Goal: Information Seeking & Learning: Learn about a topic

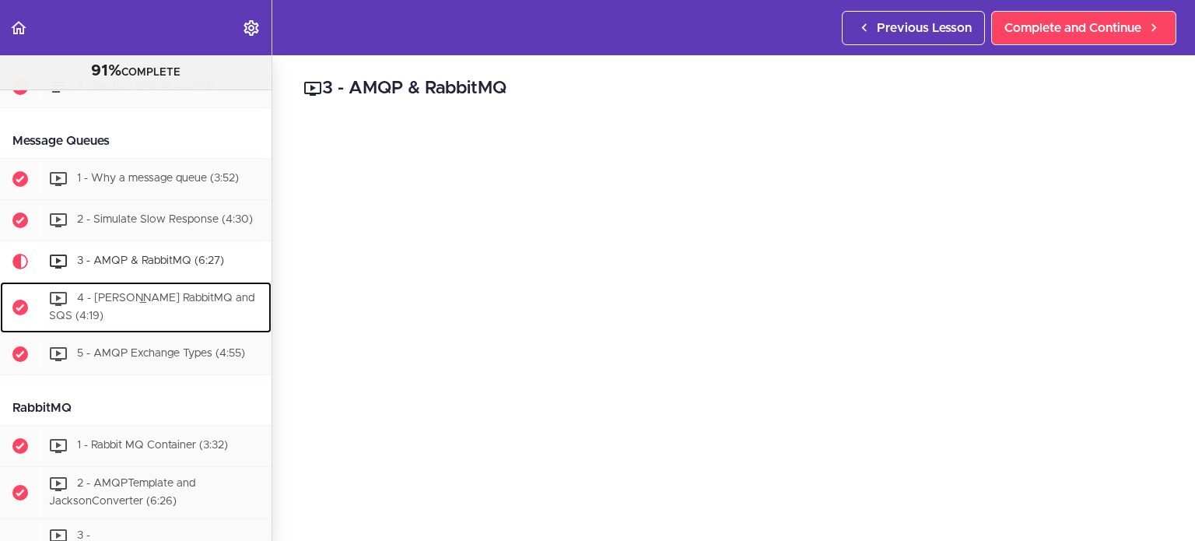
click at [160, 322] on span "4 - Kafka RabbitMQ and SQS (4:19)" at bounding box center [151, 307] width 205 height 29
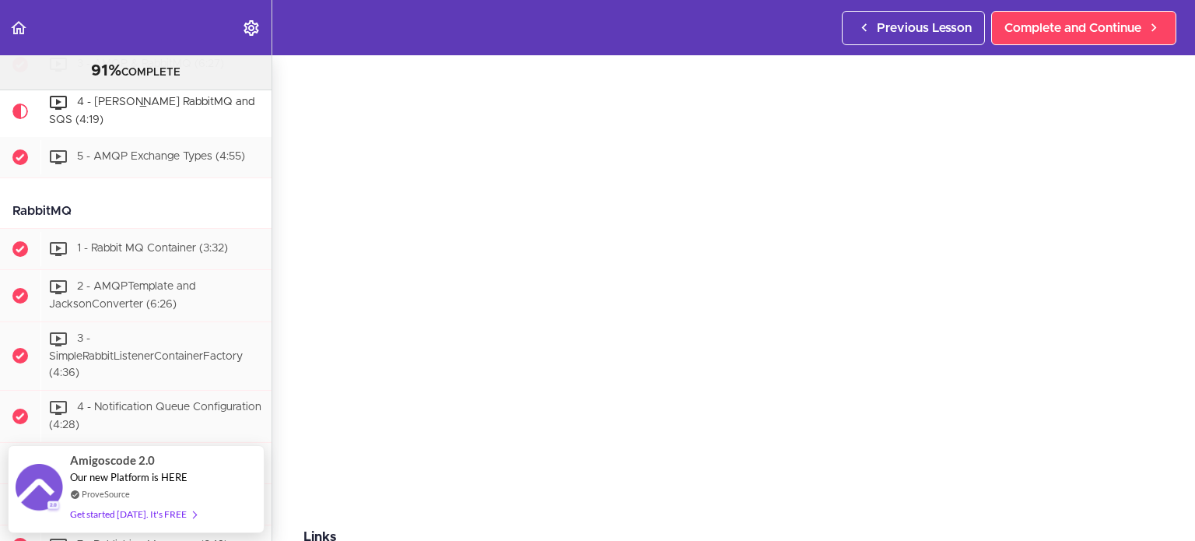
scroll to position [156, 0]
click at [747, 466] on section "Microservices and Distributed Systems 91% COMPLETE Getting Started 1 - Few Word…" at bounding box center [597, 297] width 1195 height 485
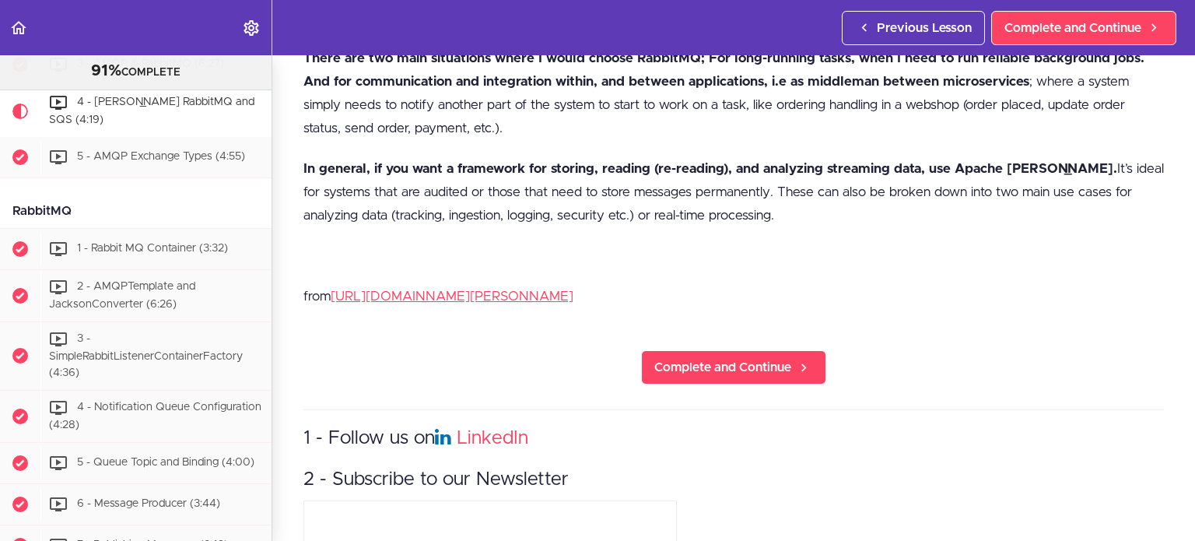
scroll to position [1634, 0]
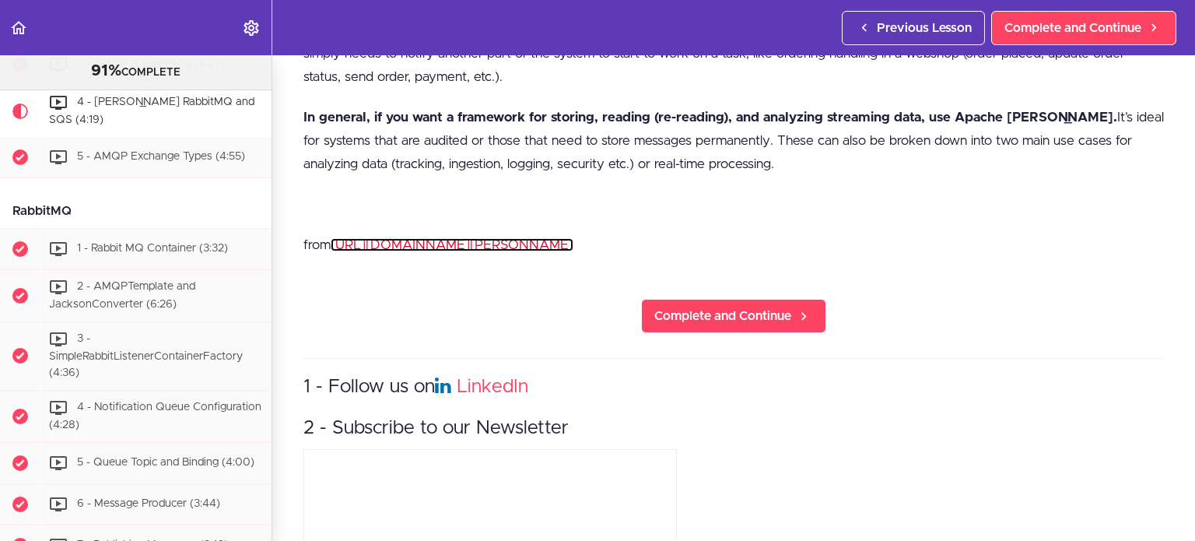
click at [573, 238] on link "https://stackoverflow.com/questions/42151544/when-to-use-rabbitmq-over-kafka" at bounding box center [452, 244] width 243 height 13
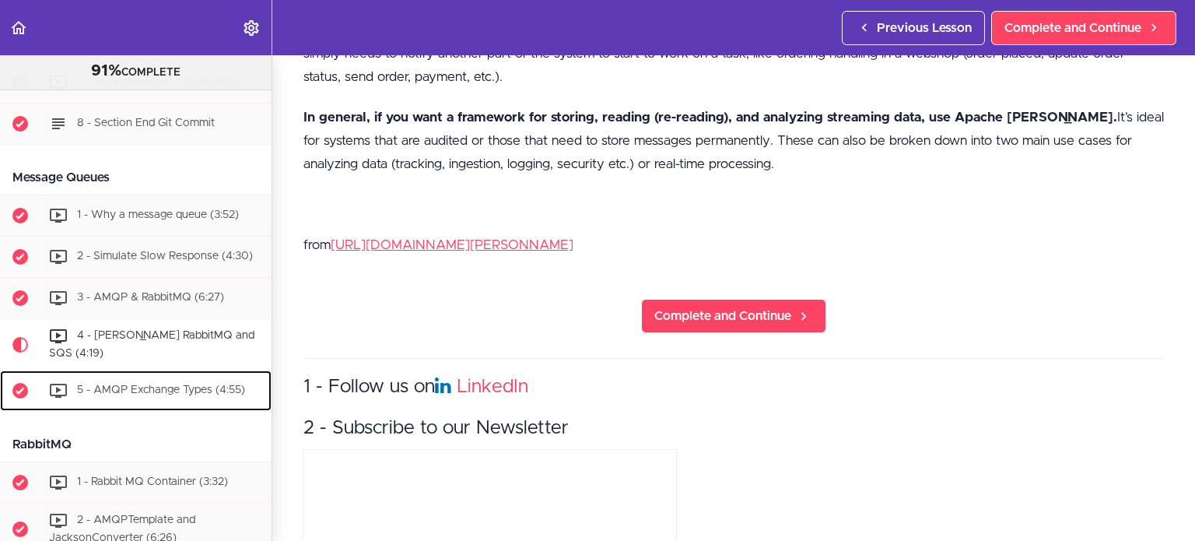
click at [163, 408] on div "5 - AMQP Exchange Types (4:55)" at bounding box center [155, 390] width 231 height 34
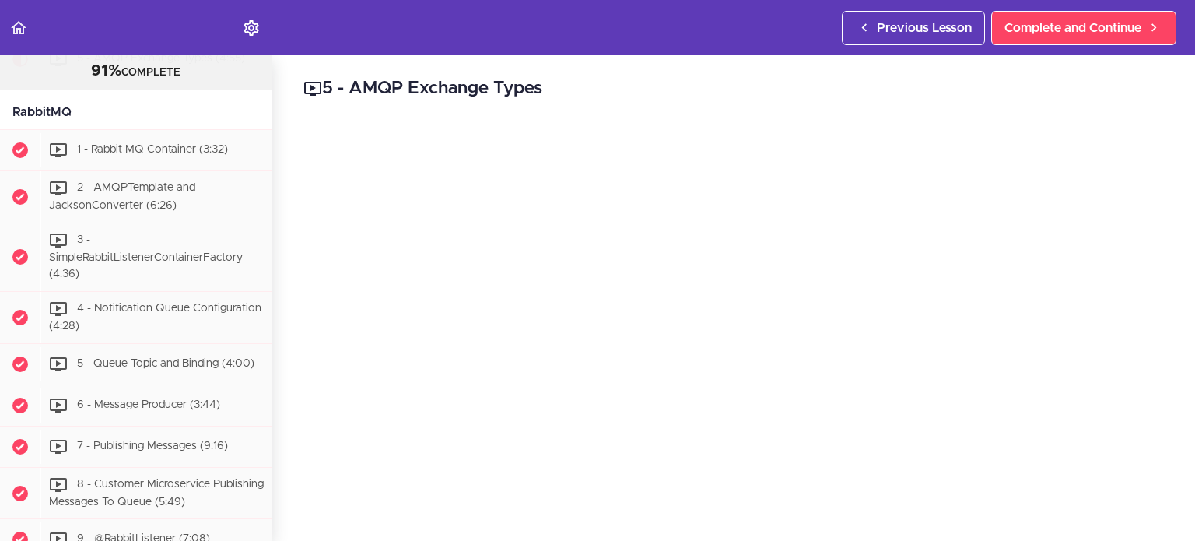
scroll to position [3112, 0]
click at [175, 166] on div "1 - Rabbit MQ Container (3:32)" at bounding box center [155, 149] width 231 height 34
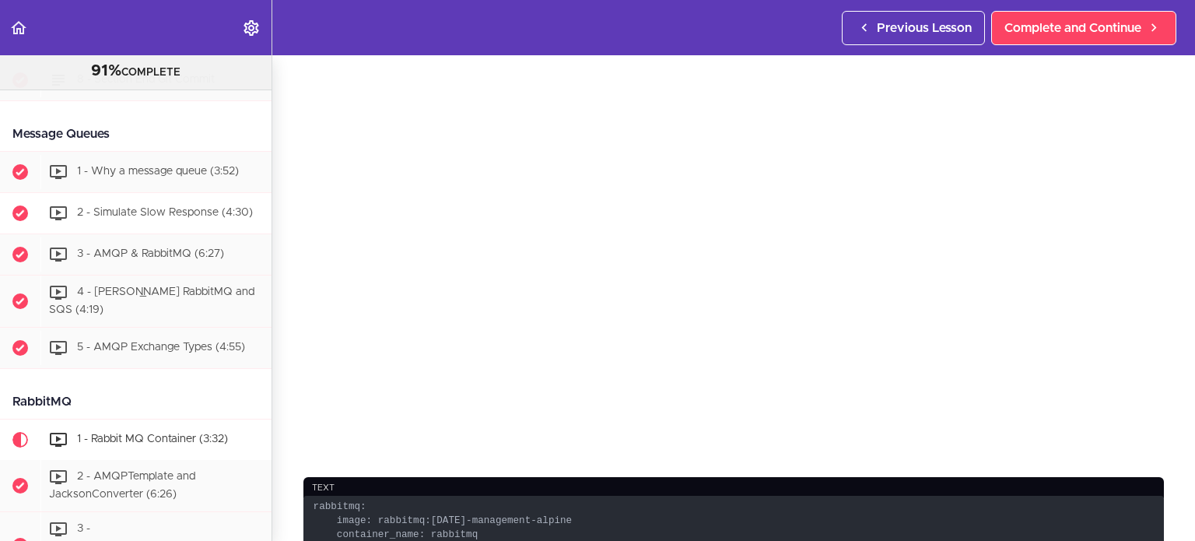
scroll to position [3077, 0]
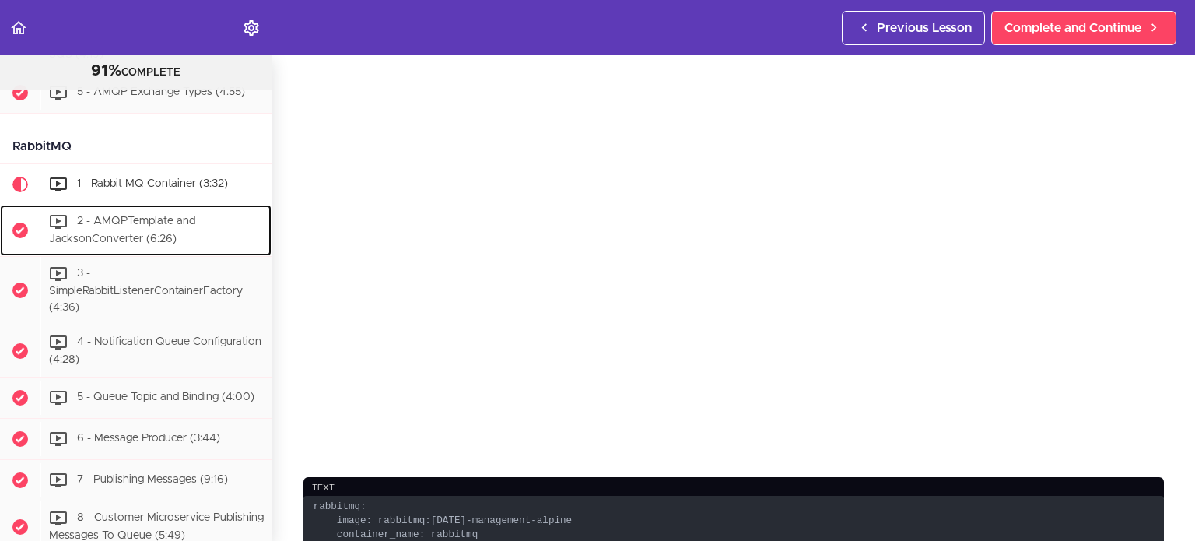
click at [110, 244] on span "2 - AMQPTemplate and JacksonConverter (6:26)" at bounding box center [122, 229] width 146 height 29
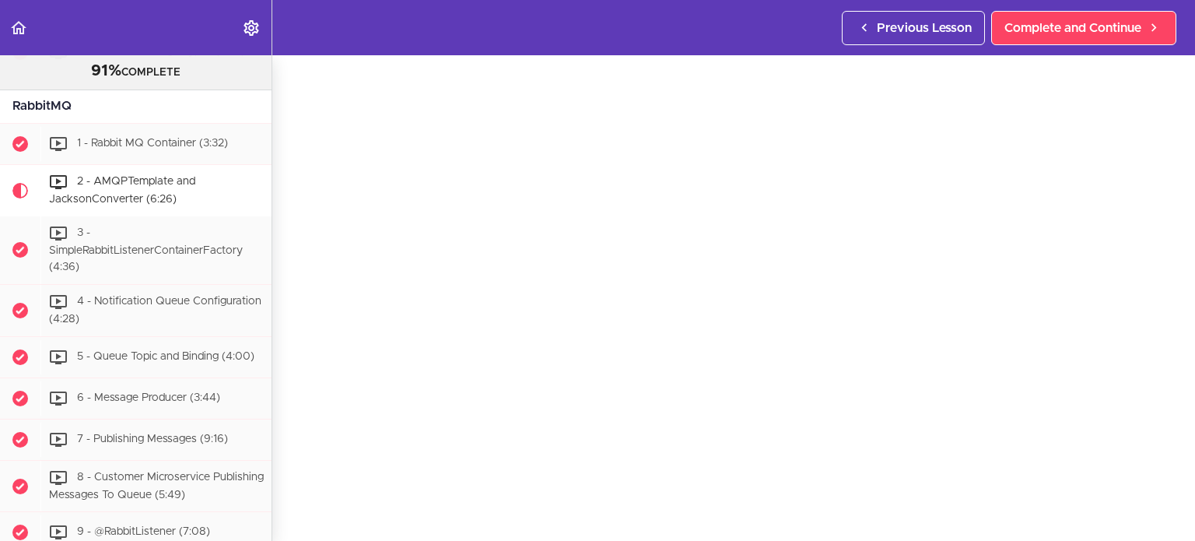
scroll to position [78, 0]
click at [193, 272] on span "3 - SimpleRabbitListenerContainerFactory (4:36)" at bounding box center [146, 249] width 194 height 45
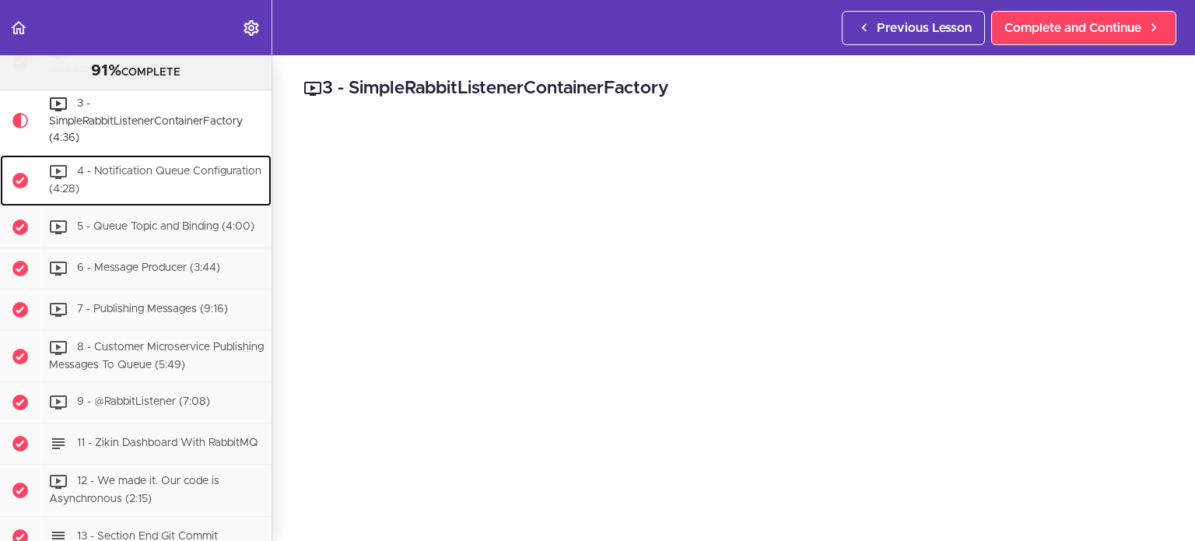
click at [190, 205] on div "4 - Notification Queue Configuration (4:28)" at bounding box center [155, 180] width 231 height 51
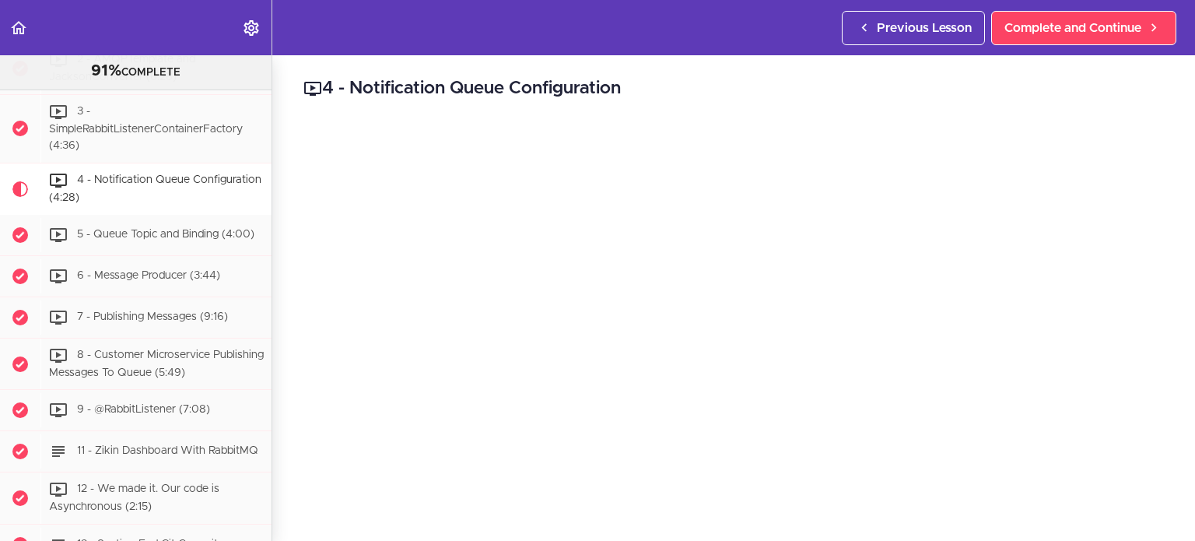
scroll to position [3238, 0]
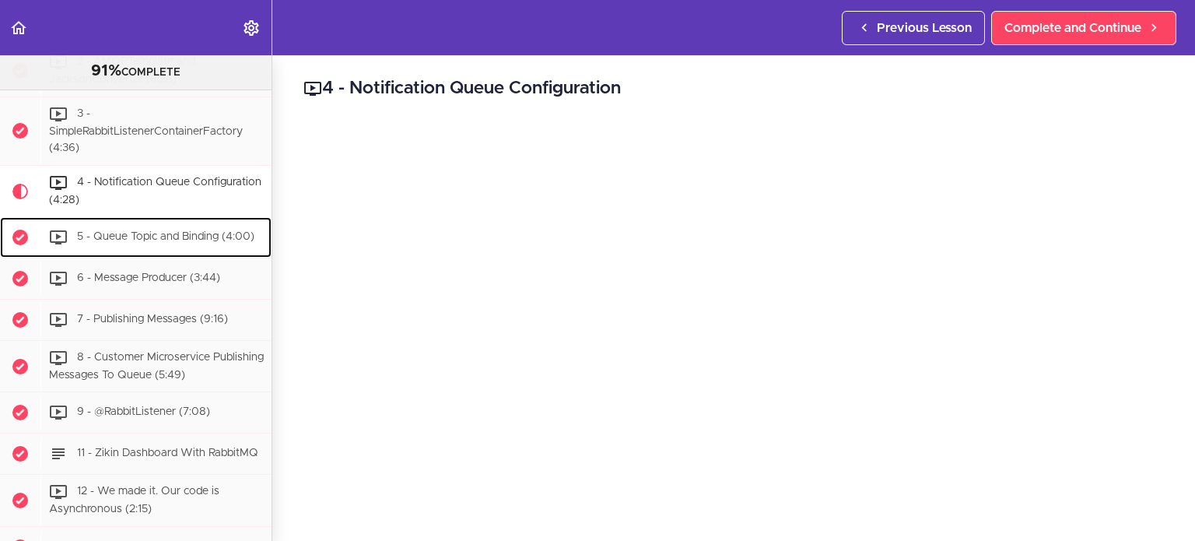
click at [140, 242] on span "5 - Queue Topic and Binding (4:00)" at bounding box center [165, 236] width 177 height 11
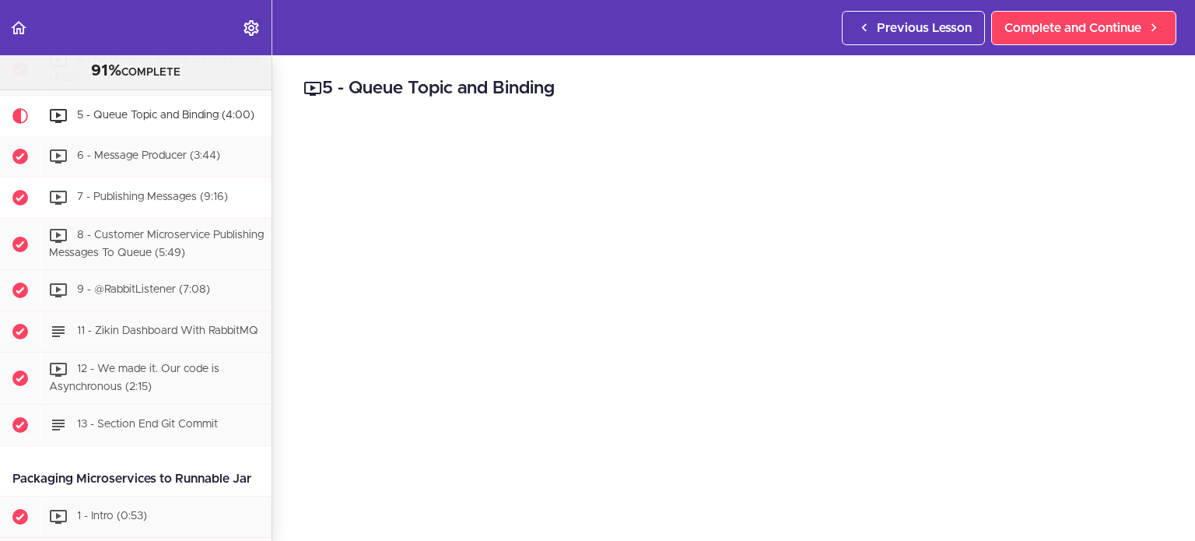
scroll to position [3367, 0]
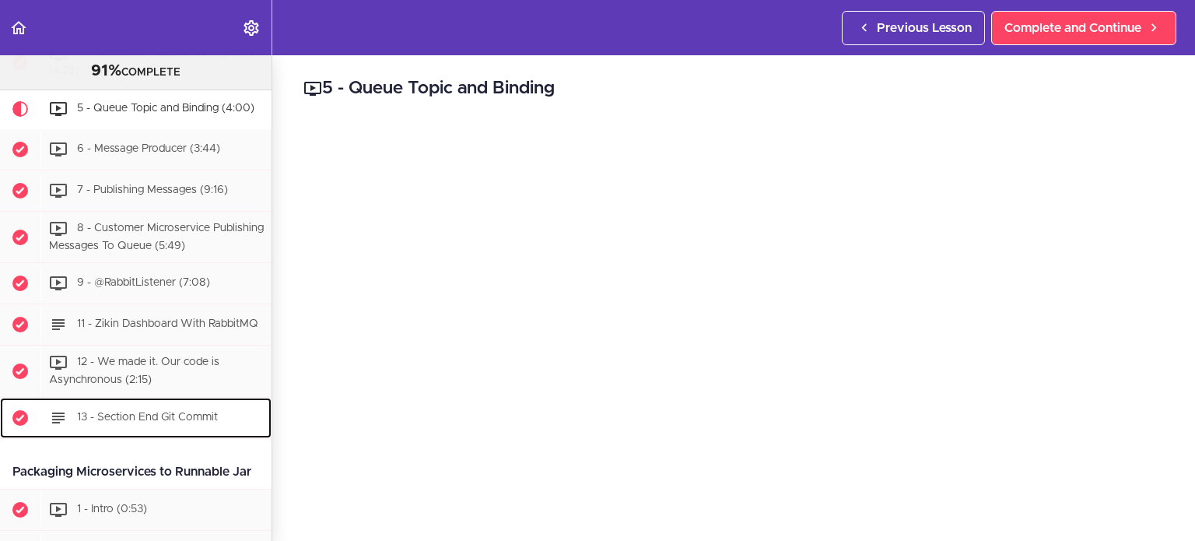
click at [183, 422] on span "13 - Section End Git Commit" at bounding box center [147, 416] width 141 height 11
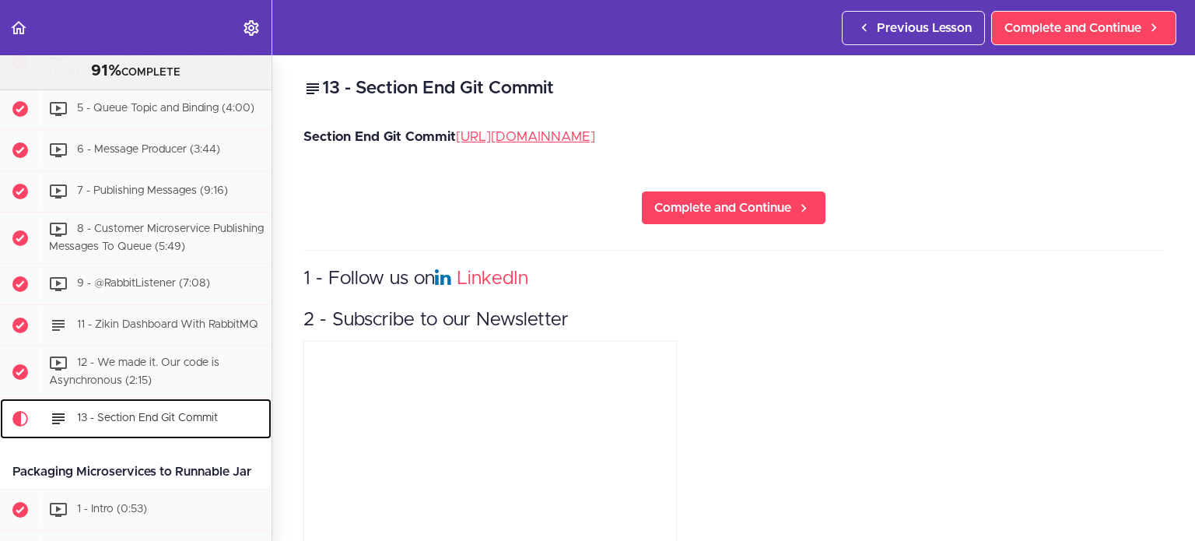
scroll to position [3696, 0]
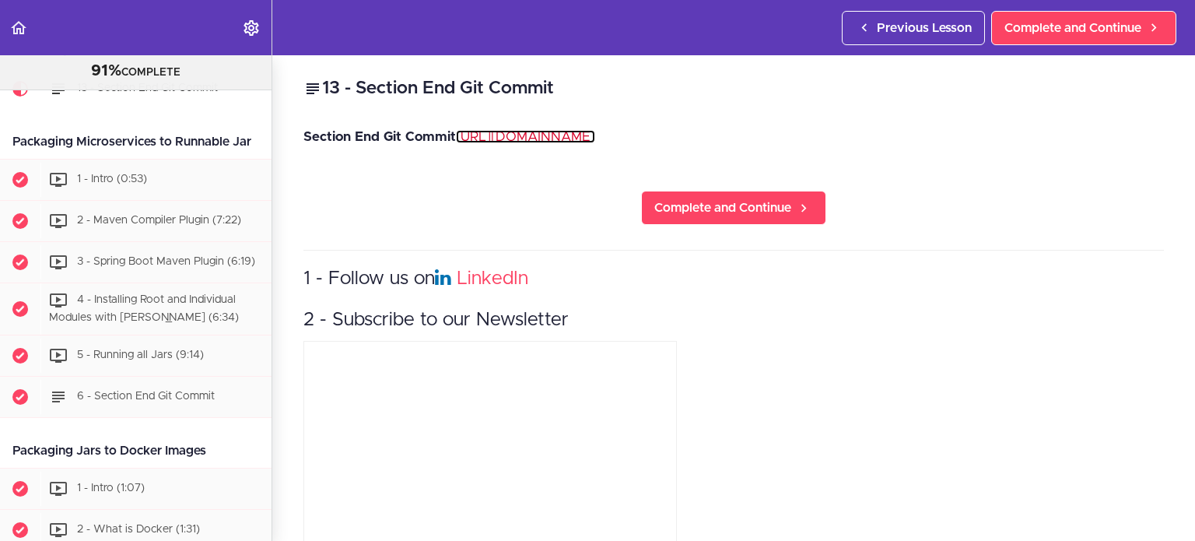
click at [595, 136] on link "https://github.com/amigoscode/microservices/commit/a1176e4e799fadb265631ddbf307…" at bounding box center [525, 136] width 139 height 13
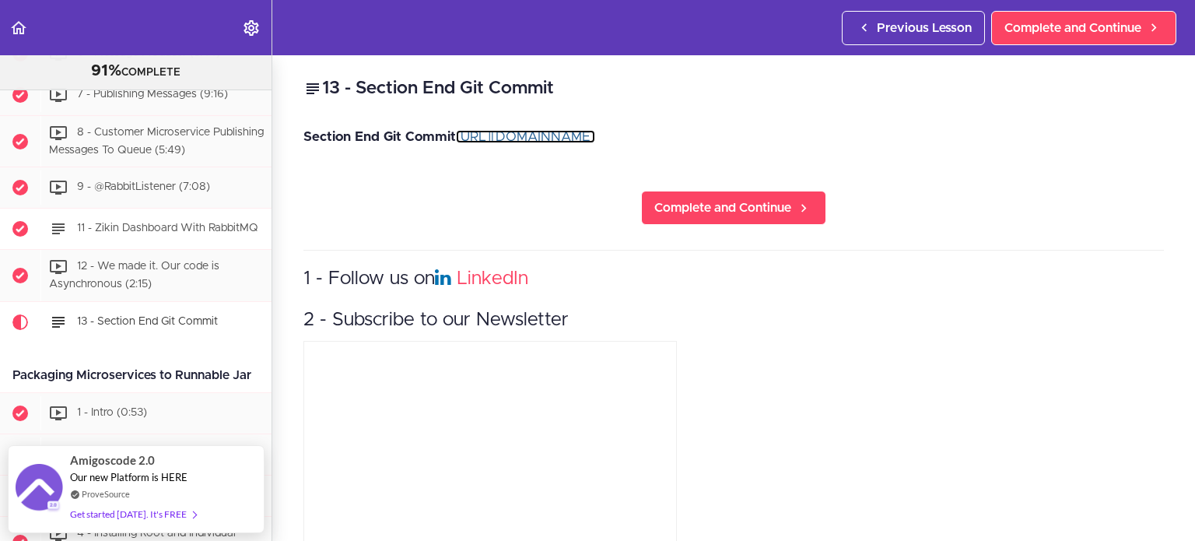
scroll to position [3308, 0]
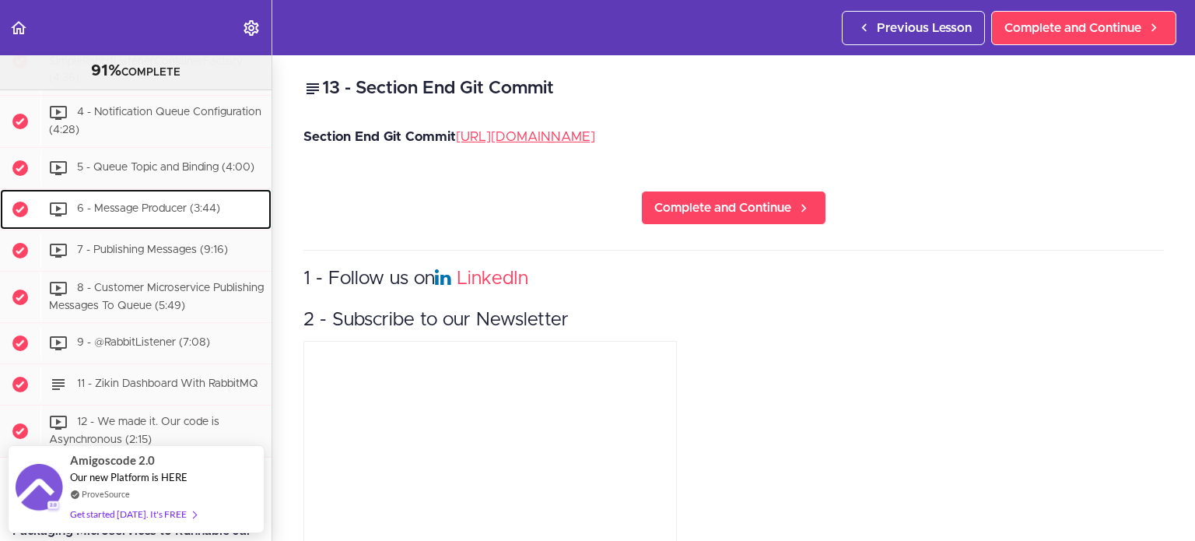
click at [156, 214] on span "6 - Message Producer (3:44)" at bounding box center [148, 208] width 143 height 11
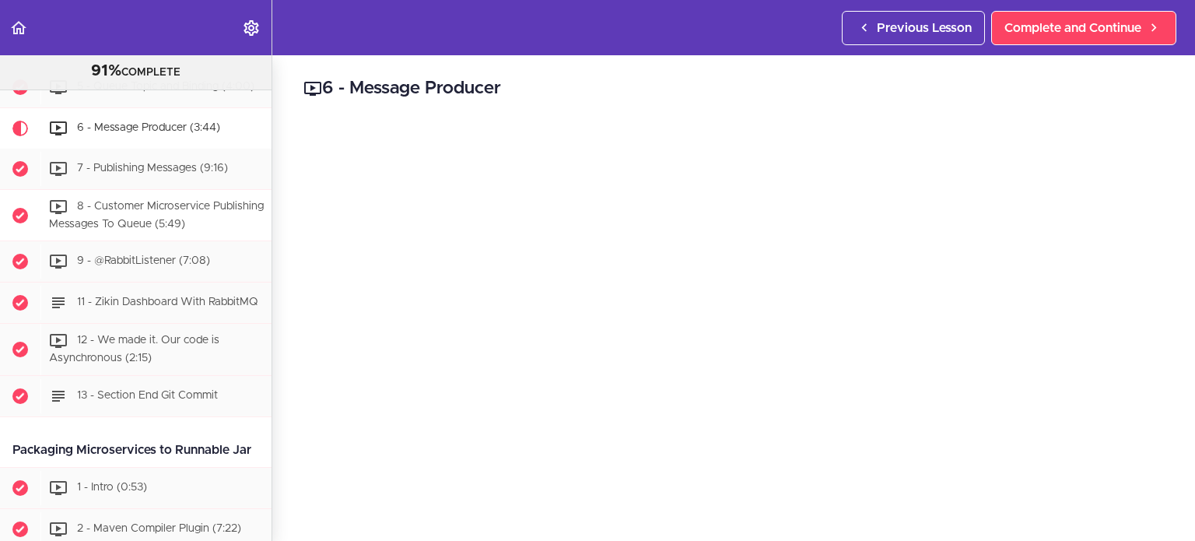
scroll to position [3341, 0]
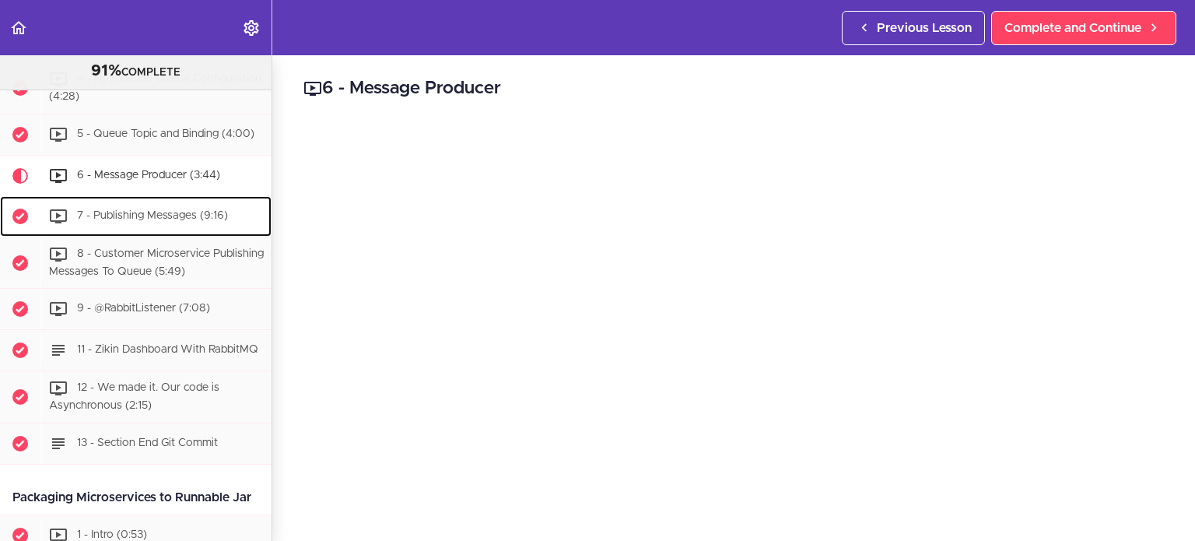
click at [128, 233] on div "7 - Publishing Messages (9:16)" at bounding box center [155, 216] width 231 height 34
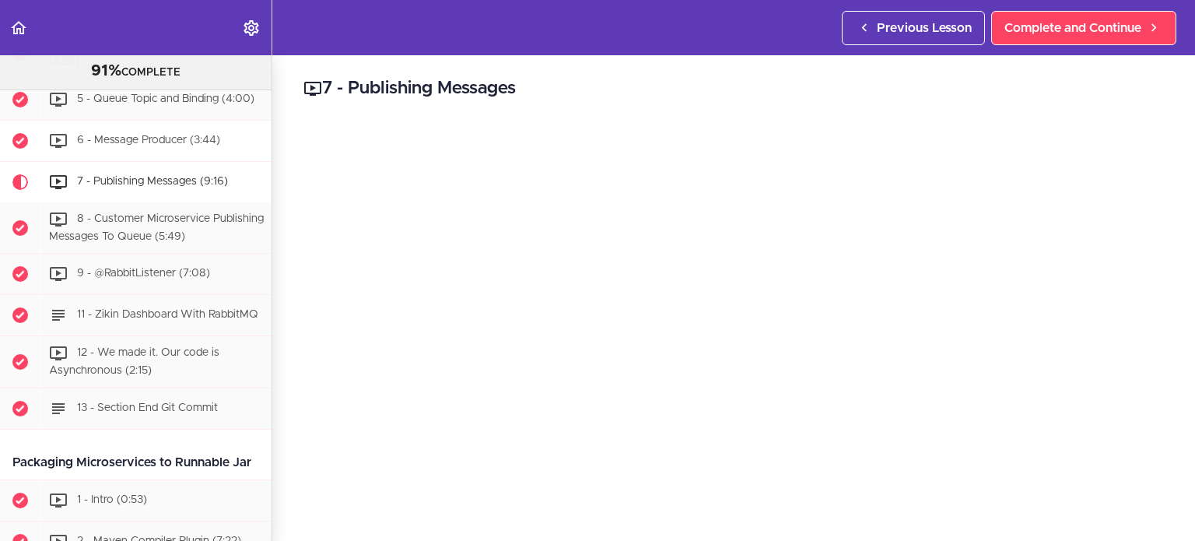
scroll to position [3381, 0]
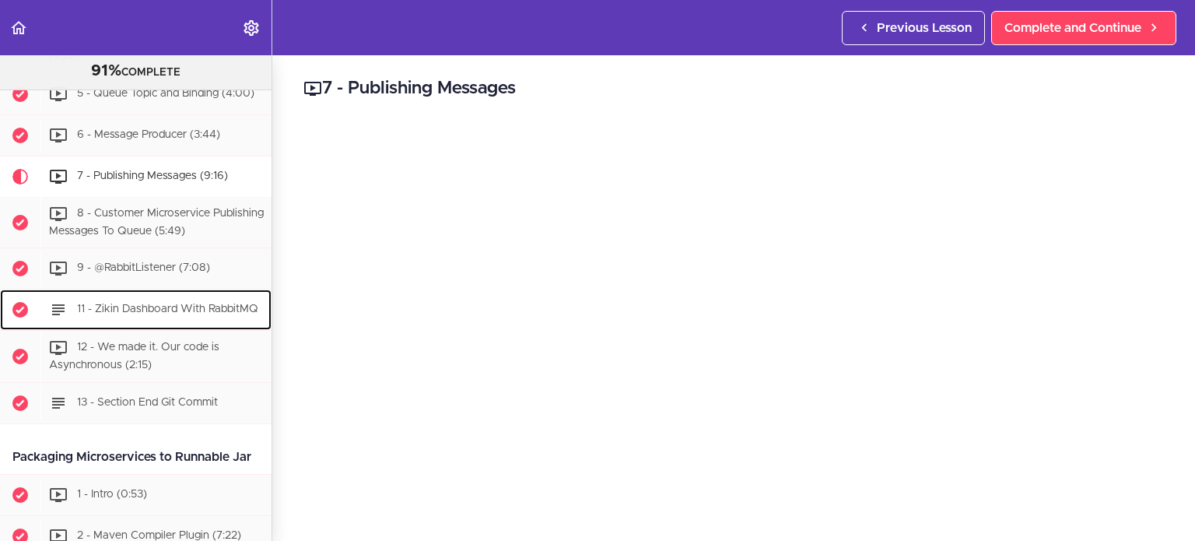
click at [146, 315] on span "11 - Zikin Dashboard With RabbitMQ" at bounding box center [167, 309] width 181 height 11
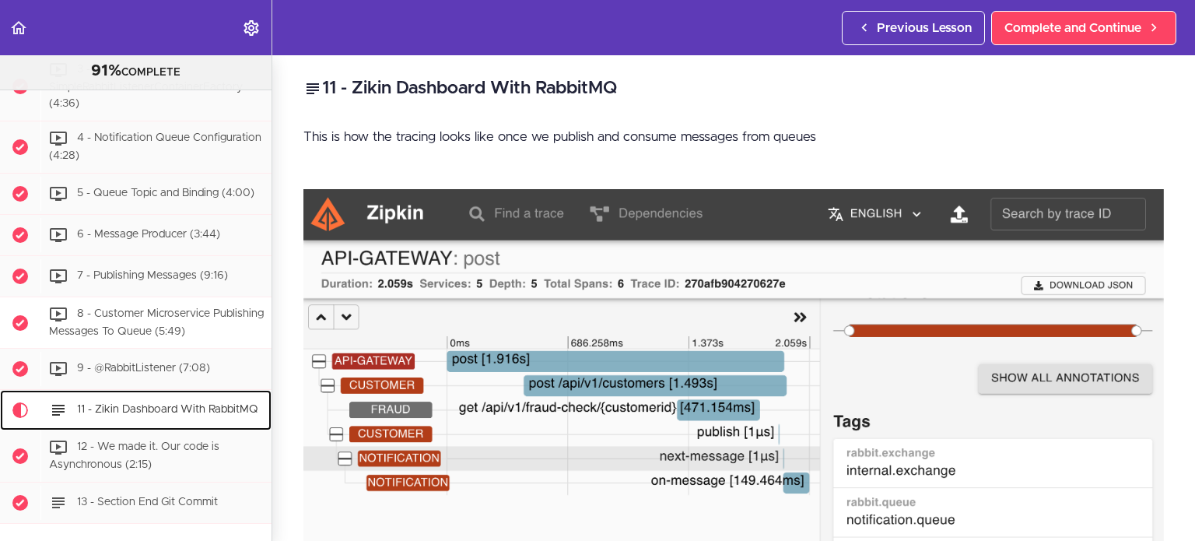
scroll to position [3360, 0]
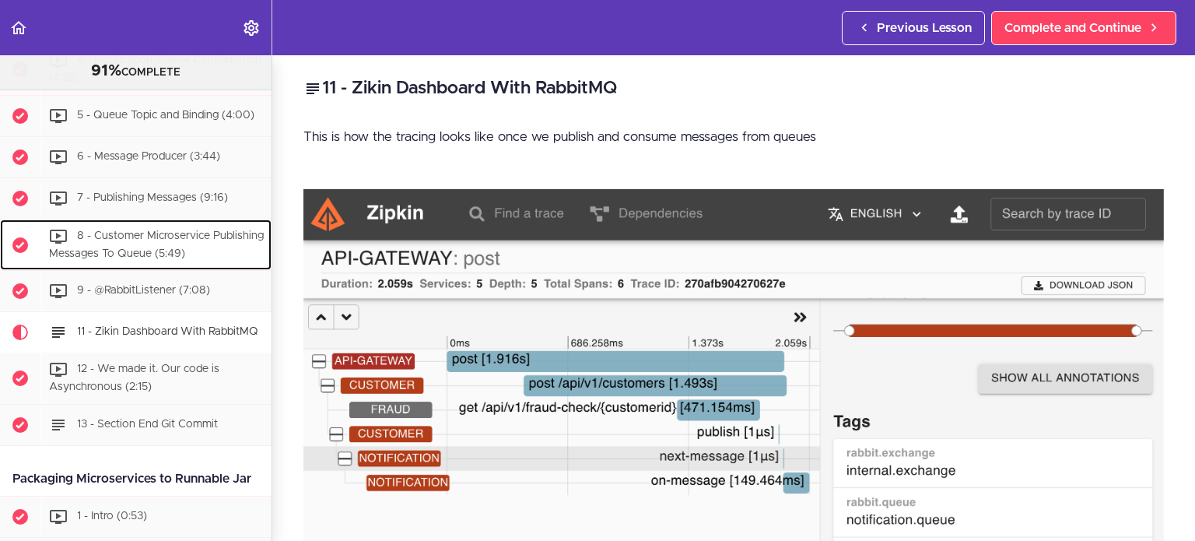
click at [138, 259] on span "8 - Customer Microservice Publishing Messages To Queue (5:49)" at bounding box center [156, 244] width 215 height 29
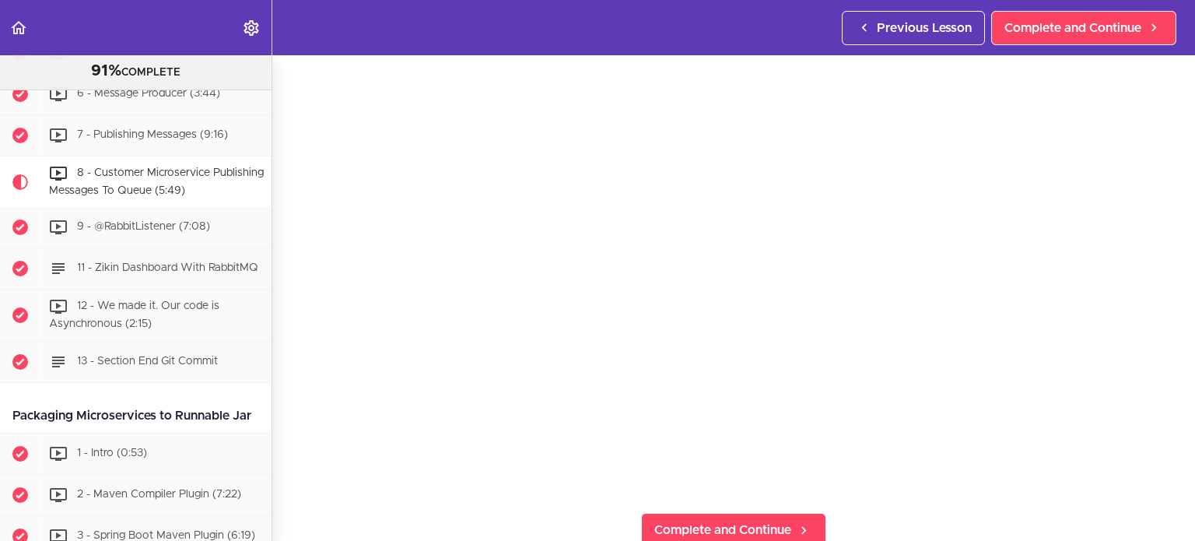
scroll to position [156, 0]
